Goal: Navigation & Orientation: Find specific page/section

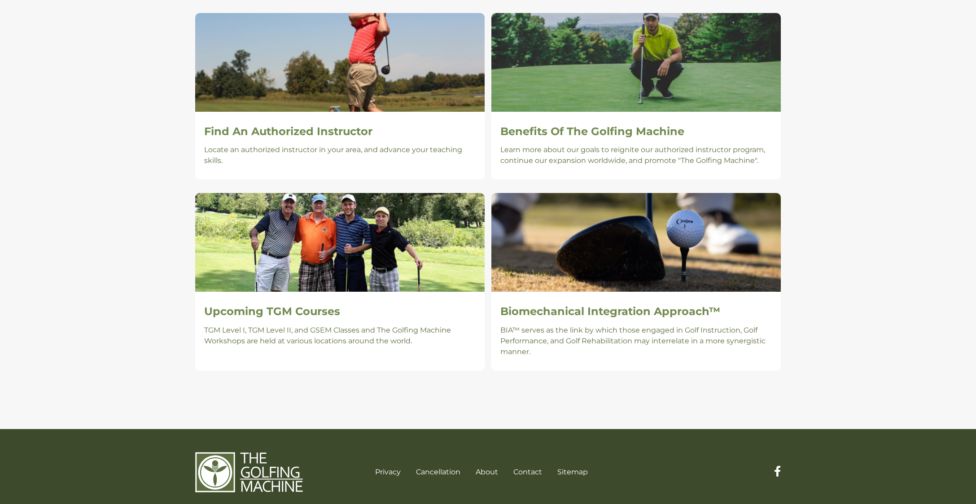
scroll to position [599, 0]
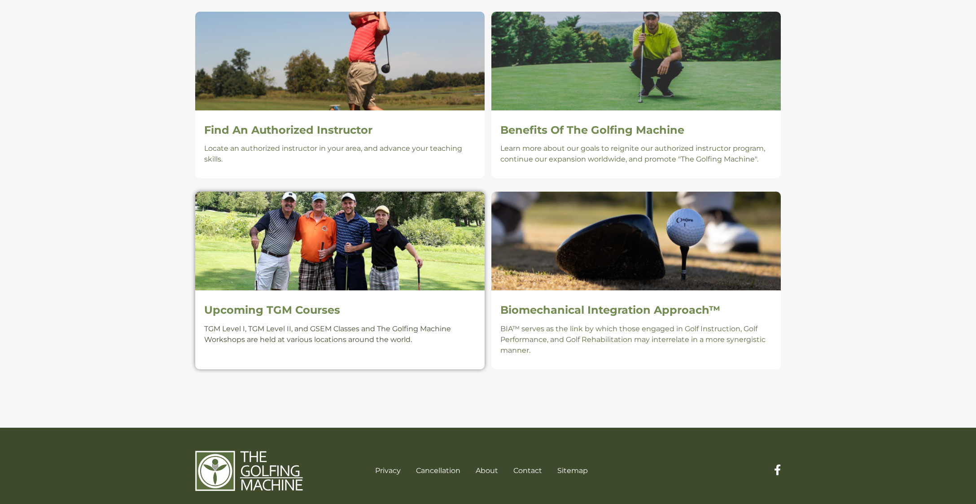
click at [263, 307] on h2 "Upcoming TGM Courses" at bounding box center [340, 310] width 272 height 13
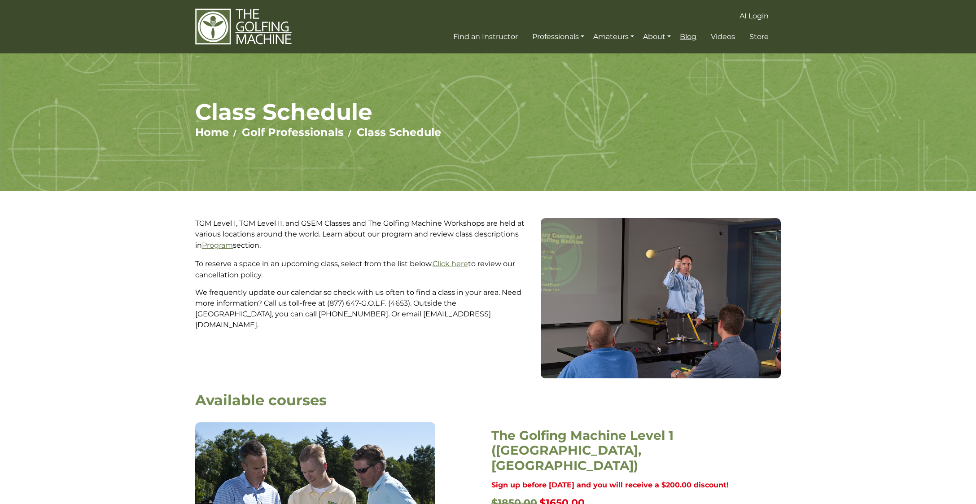
click at [690, 39] on span "Blog" at bounding box center [688, 36] width 17 height 9
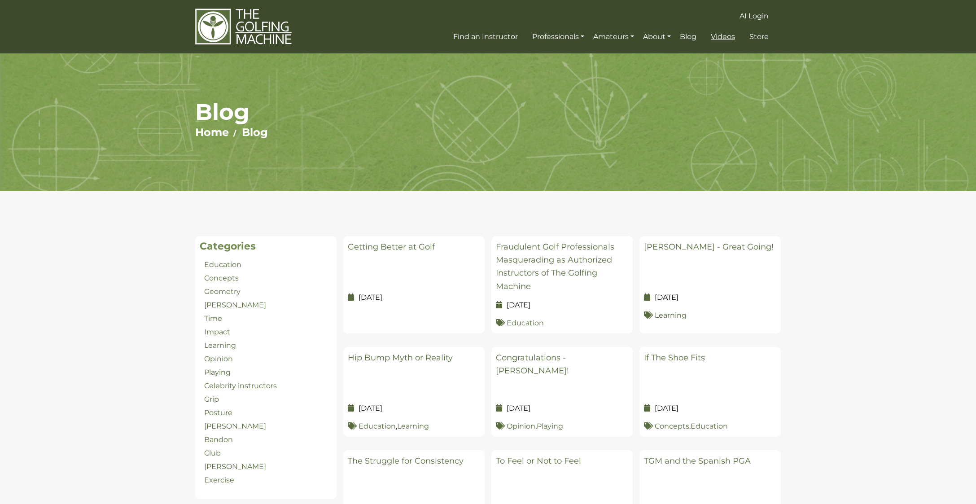
click at [722, 39] on span "Videos" at bounding box center [723, 36] width 24 height 9
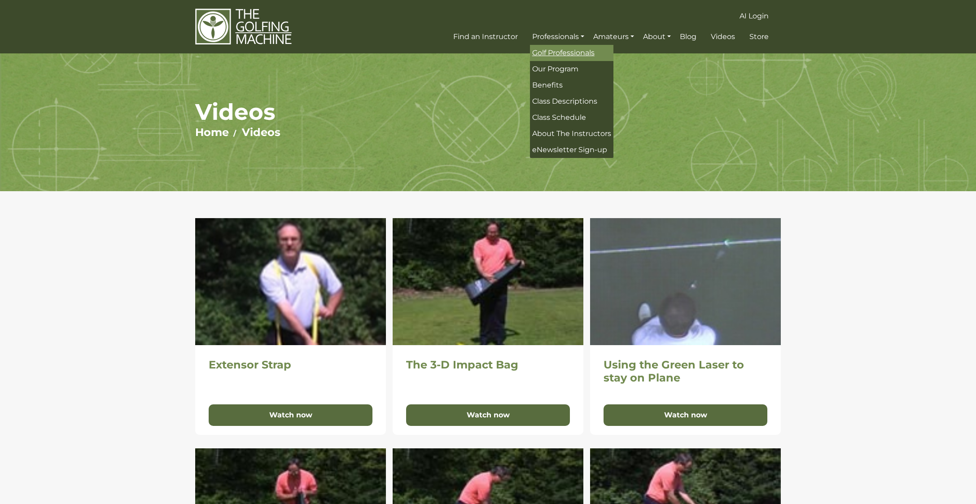
click at [562, 54] on span "Golf Professionals" at bounding box center [563, 52] width 62 height 9
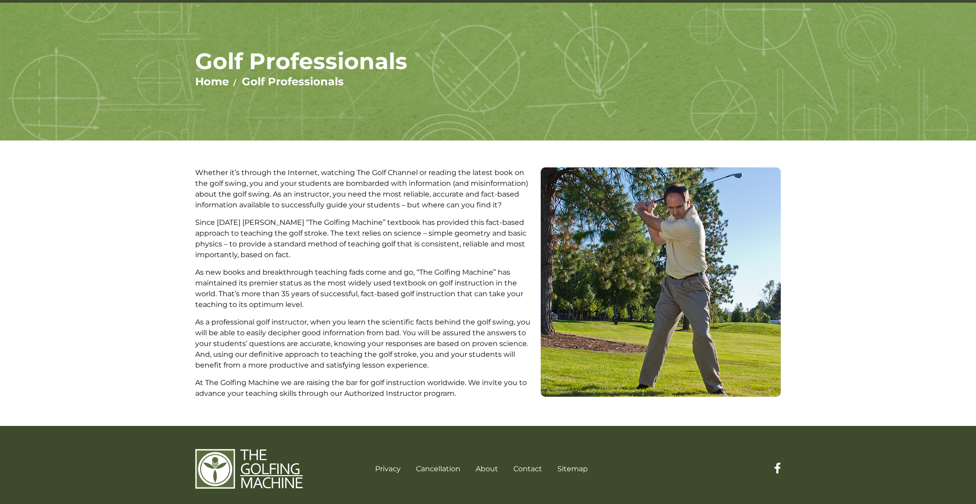
scroll to position [59, 0]
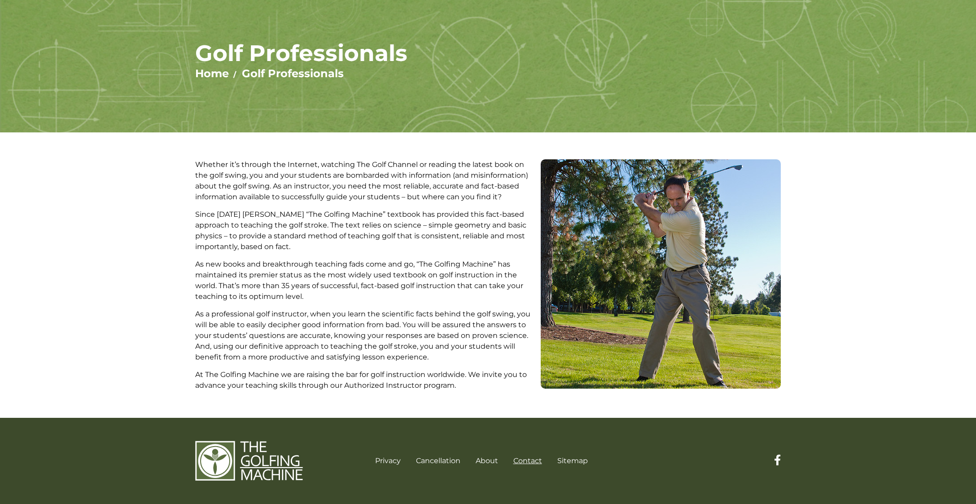
click at [526, 461] on link "Contact" at bounding box center [527, 460] width 29 height 9
